Goal: Transaction & Acquisition: Purchase product/service

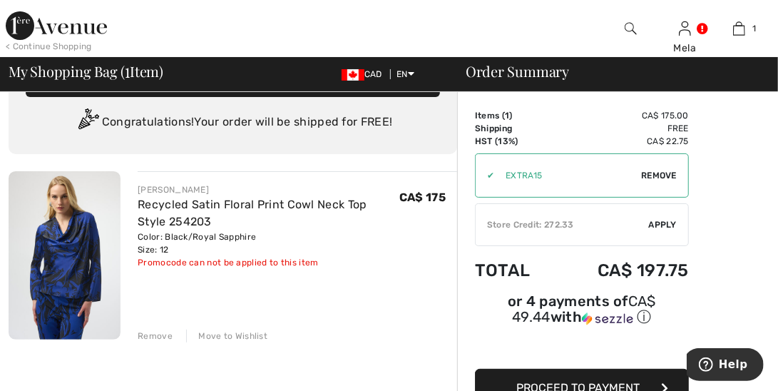
scroll to position [71, 0]
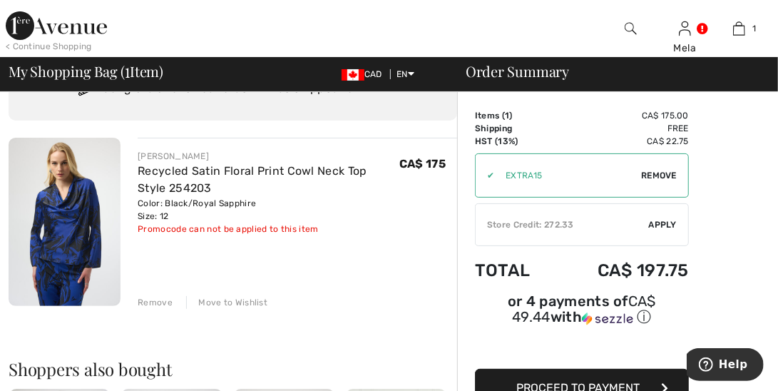
click at [666, 222] on span "Apply" at bounding box center [663, 224] width 29 height 13
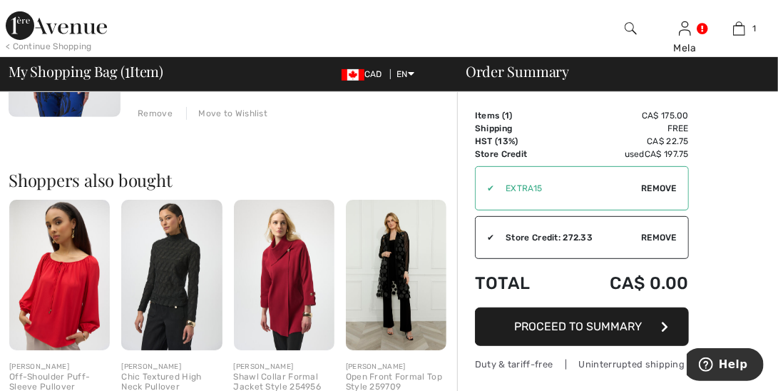
scroll to position [285, 0]
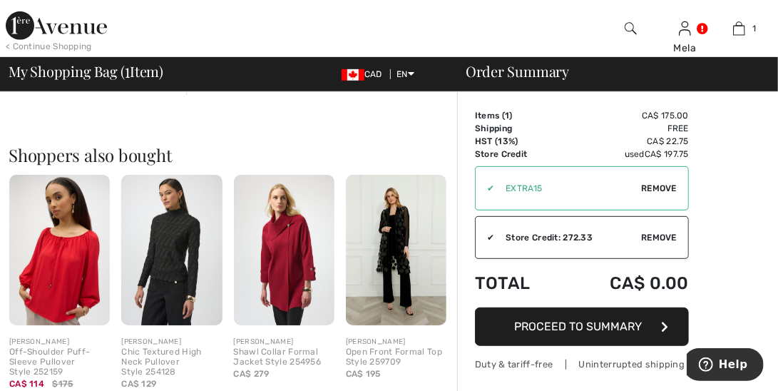
click at [573, 327] on span "Proceed to Summary" at bounding box center [579, 326] width 128 height 14
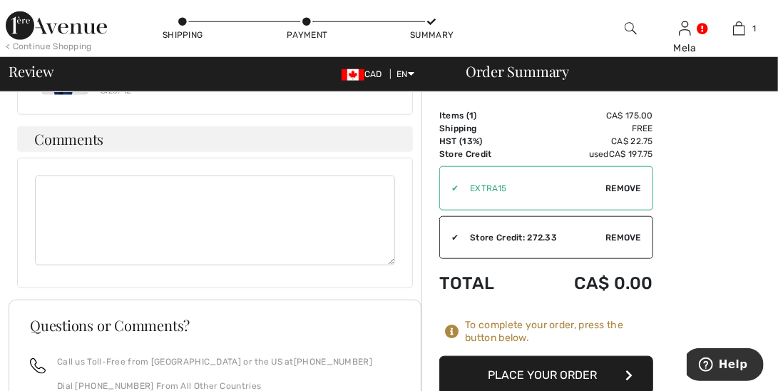
scroll to position [642, 0]
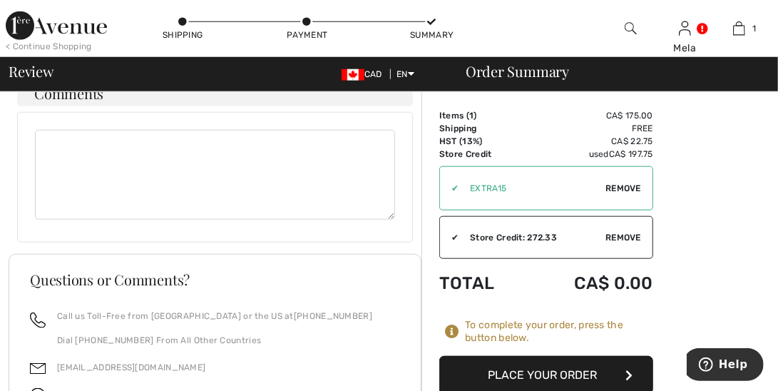
click at [553, 373] on button "Place Your Order" at bounding box center [546, 375] width 214 height 39
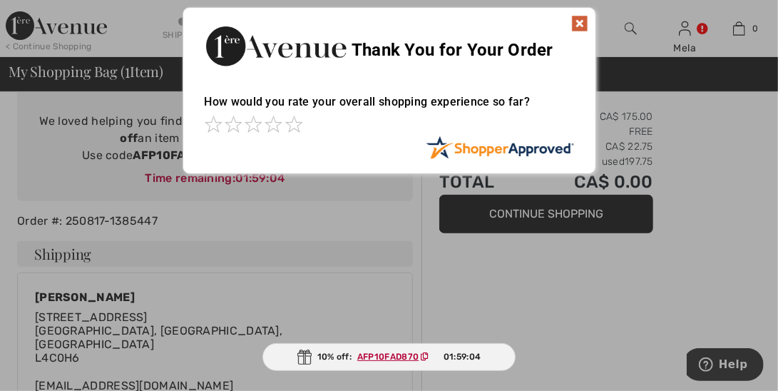
click at [576, 18] on img at bounding box center [579, 23] width 17 height 17
